Goal: Find specific page/section

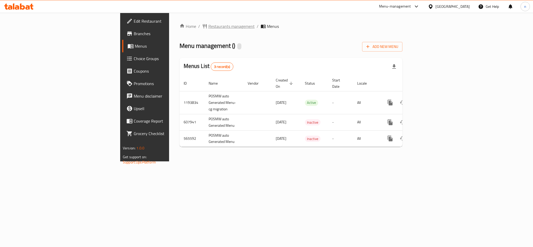
click at [208, 29] on span "Restaurants management" at bounding box center [231, 26] width 46 height 6
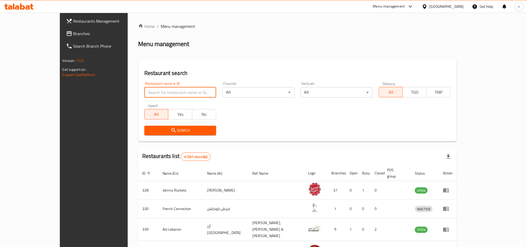
click at [144, 94] on input "search" at bounding box center [180, 92] width 72 height 10
paste input "13865"
type input "13865"
click button "Search" at bounding box center [180, 131] width 72 height 10
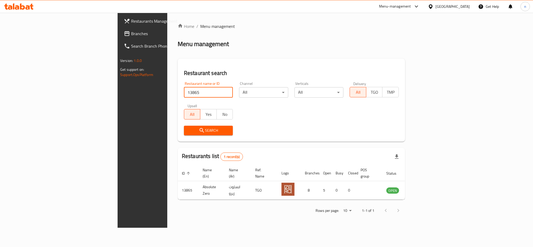
click at [443, 8] on div "[GEOGRAPHIC_DATA]" at bounding box center [453, 7] width 34 height 6
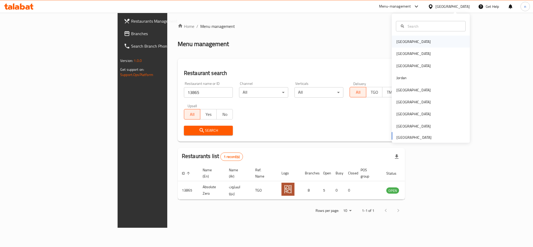
click at [421, 38] on div "[GEOGRAPHIC_DATA]" at bounding box center [431, 42] width 78 height 12
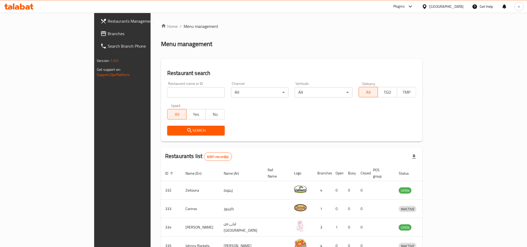
click at [108, 32] on span "Branches" at bounding box center [143, 33] width 70 height 6
